Goal: Transaction & Acquisition: Purchase product/service

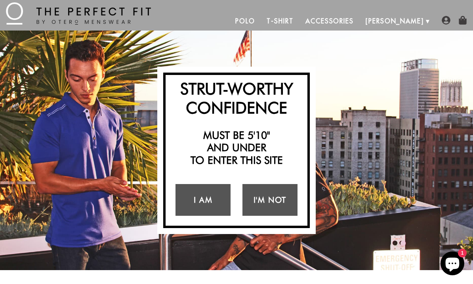
scroll to position [13, 0]
click at [213, 202] on link "I Am" at bounding box center [203, 200] width 55 height 32
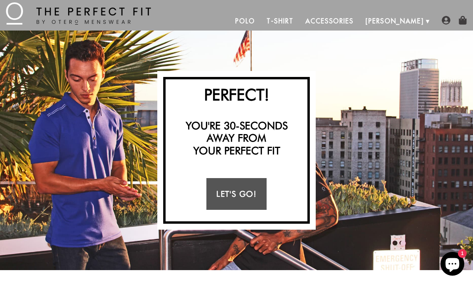
click at [241, 193] on link "Let's Go!" at bounding box center [237, 194] width 60 height 32
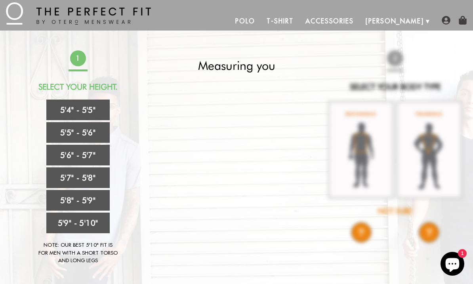
click at [98, 155] on link "5'6" - 5'7"" at bounding box center [77, 155] width 63 height 21
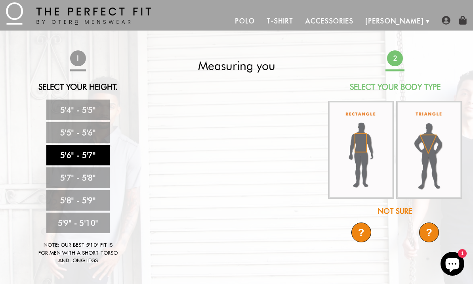
click at [435, 148] on img at bounding box center [429, 150] width 66 height 98
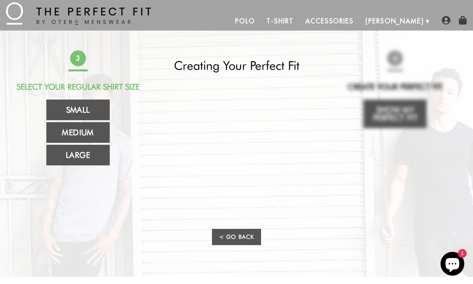
click at [88, 156] on link "Large" at bounding box center [77, 155] width 63 height 21
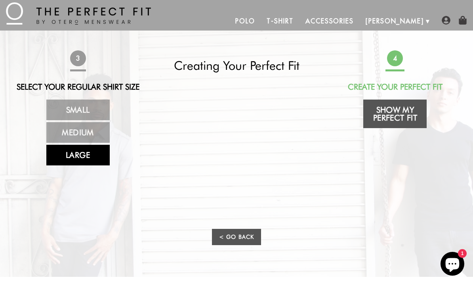
click at [404, 118] on link "Show My Perfect Fit" at bounding box center [394, 113] width 63 height 29
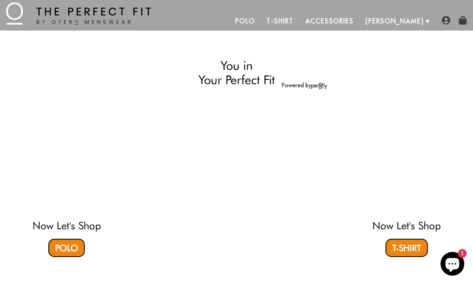
select select "56-57"
select select "triangle"
select select "L"
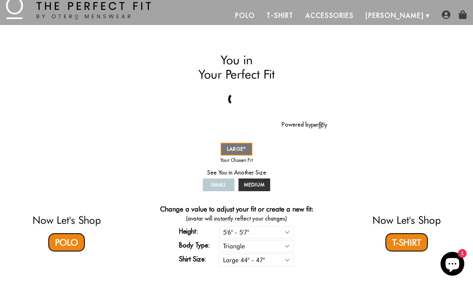
scroll to position [19, 0]
click at [294, 174] on div "SMALL MEDIUM LARGE" at bounding box center [237, 167] width 182 height 52
click at [304, 209] on h4 "Change a value to adjust your fit or create a new fit:" at bounding box center [236, 210] width 153 height 10
click at [74, 249] on link "Polo" at bounding box center [66, 242] width 36 height 18
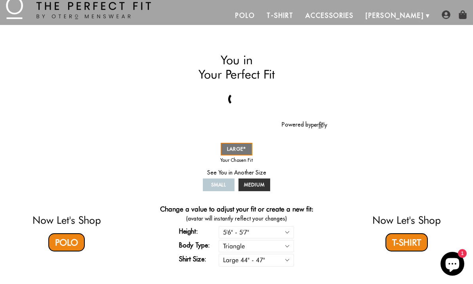
scroll to position [14, 0]
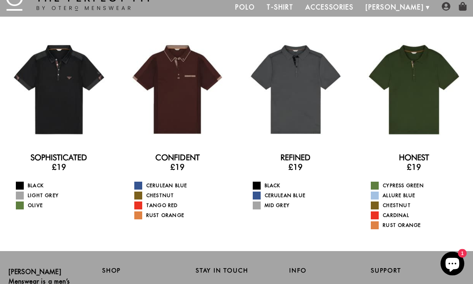
scroll to position [28, 0]
click at [434, 91] on div at bounding box center [414, 89] width 106 height 106
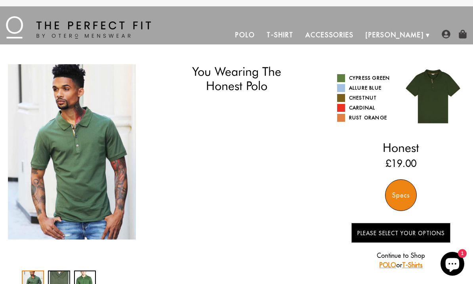
select select "56-57"
select select "triangle"
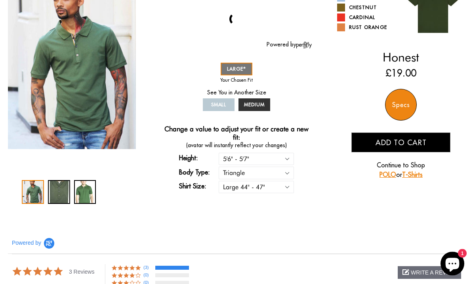
scroll to position [90, 0]
click at [262, 103] on span "MEDIUM" at bounding box center [254, 104] width 21 height 6
click at [260, 108] on link "MEDIUM" at bounding box center [255, 104] width 32 height 13
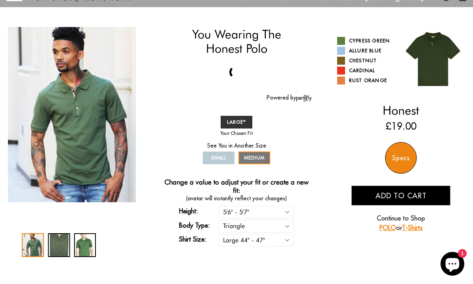
scroll to position [35, 0]
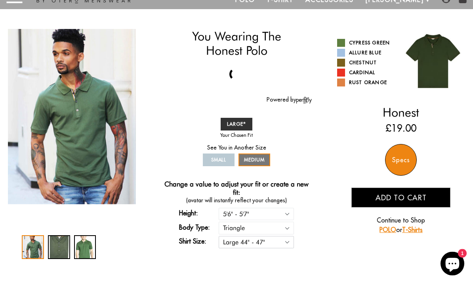
click at [294, 239] on select "Small 36" - 39" Medium 40" - 43" Large 44" - 47"" at bounding box center [256, 242] width 75 height 12
select select "M"
select select "56-57"
select select "triangle"
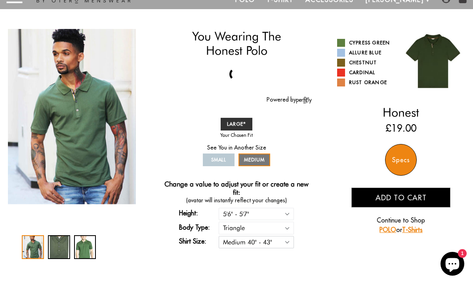
select select "M"
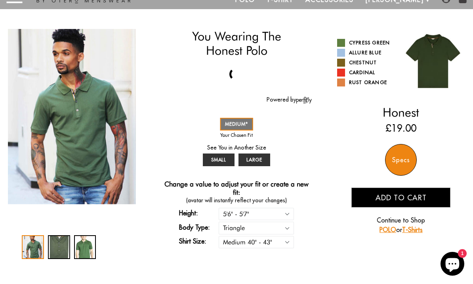
scroll to position [0, 0]
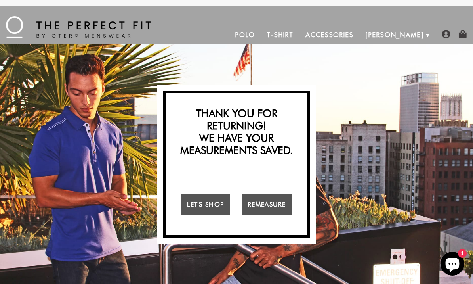
scroll to position [14, 0]
